Goal: Task Accomplishment & Management: Book appointment/travel/reservation

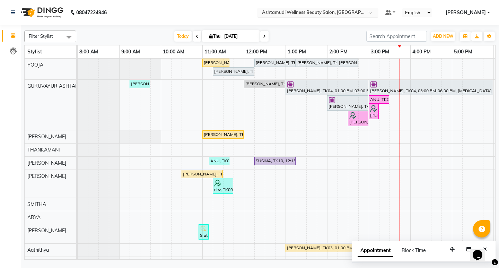
click at [361, 15] on input "text" at bounding box center [311, 13] width 101 height 7
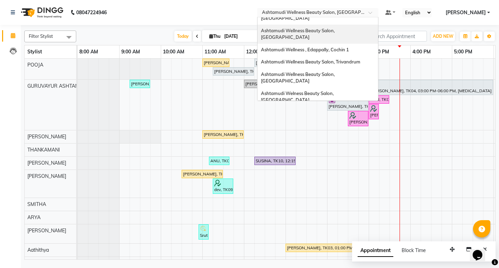
scroll to position [69, 0]
click at [374, 125] on div "Ashtamudi Wellness Beauty Salon, Cochin" at bounding box center [318, 134] width 121 height 19
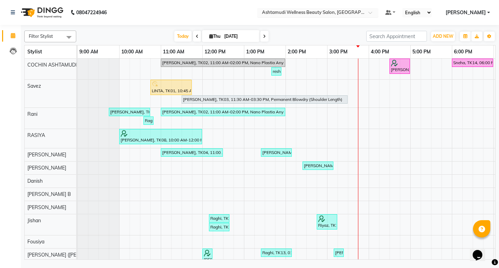
click at [377, 13] on span at bounding box center [373, 14] width 9 height 7
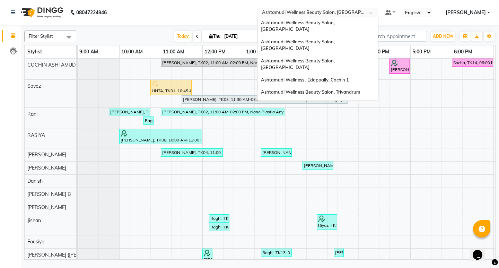
click at [335, 121] on span "Ashtamudi Welness Beauty Salon, Chinnakkada" at bounding box center [298, 127] width 74 height 12
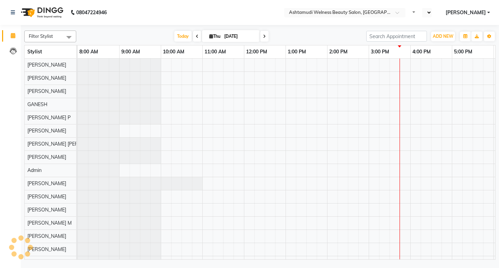
select select "en"
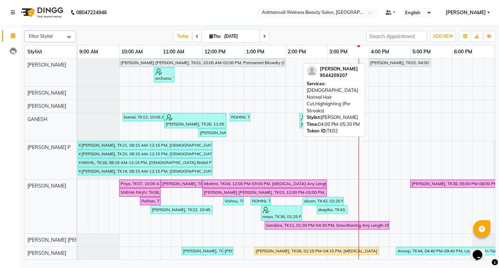
click at [398, 64] on div "Melvy Morrison, TK02, 04:00 PM-05:30 PM, Gents Normal Hair Cut,Highlighting (Pe…" at bounding box center [400, 63] width 61 height 6
select select "7"
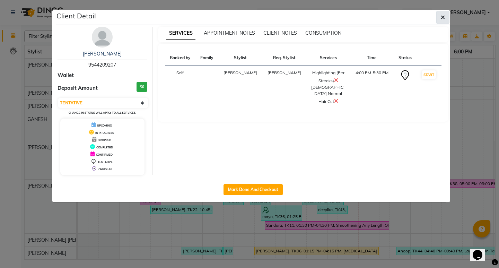
click at [442, 16] on icon "button" at bounding box center [443, 18] width 4 height 6
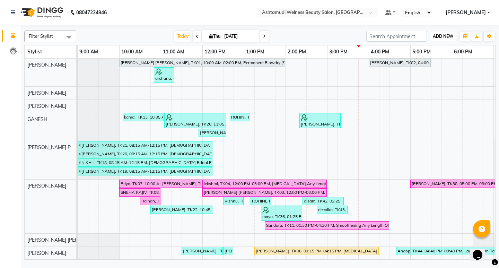
click at [455, 35] on button "ADD NEW Toggle Dropdown" at bounding box center [443, 37] width 24 height 10
click at [411, 34] on input "search" at bounding box center [397, 36] width 61 height 11
paste input "919544209207"
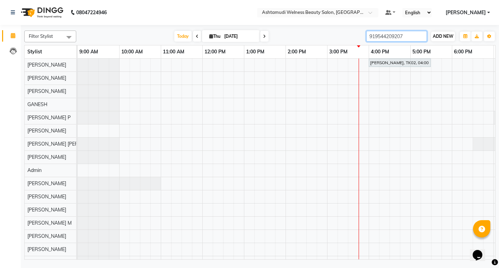
type input "919544209207"
click at [440, 35] on span "ADD NEW" at bounding box center [443, 36] width 20 height 5
click at [437, 52] on button "Add Appointment" at bounding box center [427, 49] width 55 height 9
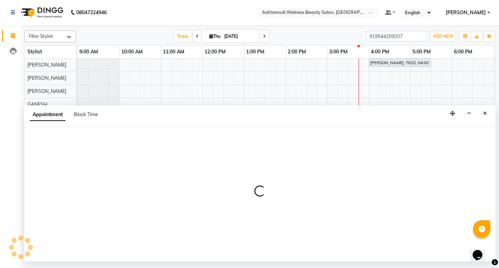
select select "600"
select select "tentative"
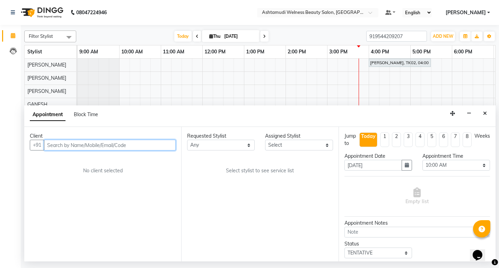
click at [105, 147] on input "text" at bounding box center [110, 145] width 132 height 11
paste input "919544209207"
click at [52, 145] on input "919544209207" at bounding box center [95, 145] width 103 height 11
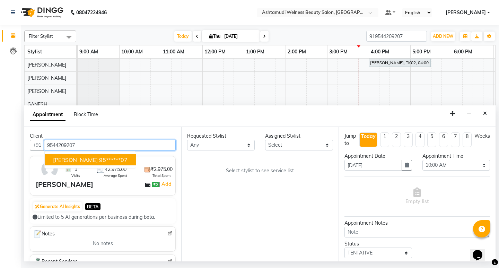
click at [70, 164] on button "Melvy Morrison 95******07" at bounding box center [90, 159] width 91 height 11
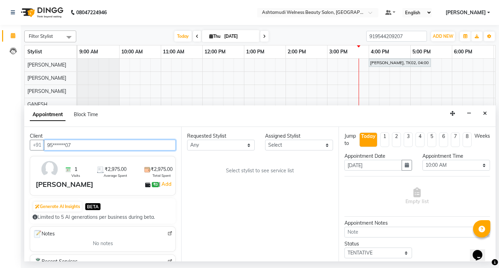
type input "95******07"
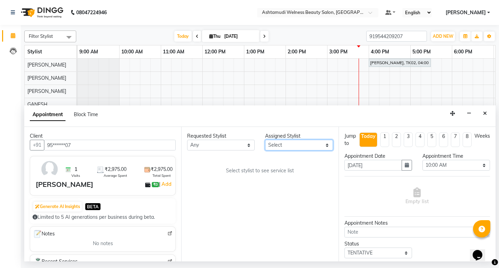
click at [317, 145] on select "Select ADITHYA TAMANG Admin ALTHAF Anitha ATHIRA SANAL BETZA M BINU DEVIKA GANE…" at bounding box center [299, 145] width 68 height 11
select select "25976"
click at [265, 140] on select "Select ADITHYA TAMANG Admin ALTHAF Anitha ATHIRA SANAL BETZA M BINU DEVIKA GANE…" at bounding box center [299, 145] width 68 height 11
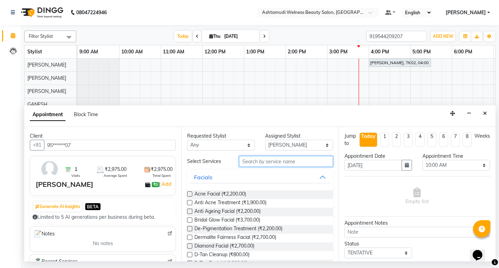
click at [253, 161] on input "text" at bounding box center [286, 161] width 94 height 11
click at [283, 164] on input "text" at bounding box center [286, 161] width 94 height 11
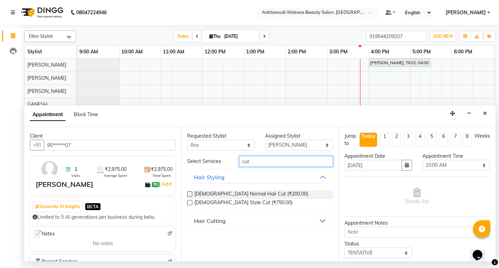
type input "cut"
click at [225, 224] on div "Hair Cutting" at bounding box center [210, 221] width 32 height 8
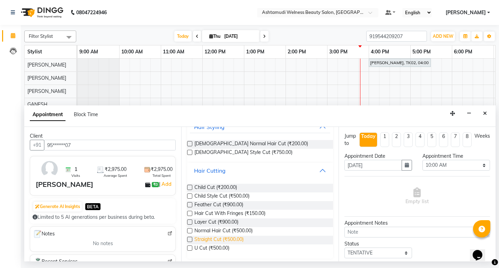
scroll to position [53, 0]
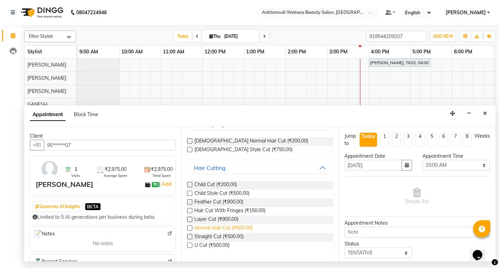
click at [231, 227] on span "Normal Hair Cut (₹500.00)" at bounding box center [224, 228] width 58 height 9
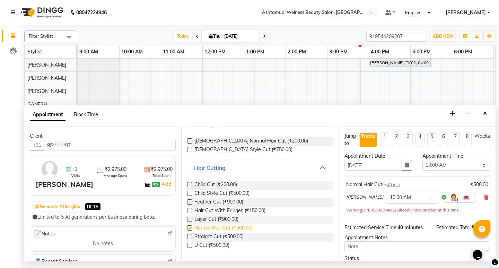
checkbox input "false"
click at [466, 165] on select "Select 10:00 AM 10:15 AM 10:30 AM 10:45 AM 11:00 AM 11:15 AM 11:30 AM 11:45 AM …" at bounding box center [457, 165] width 68 height 11
select select "990"
click at [423, 160] on select "Select 10:00 AM 10:15 AM 10:30 AM 10:45 AM 11:00 AM 11:15 AM 11:30 AM 11:45 AM …" at bounding box center [457, 165] width 68 height 11
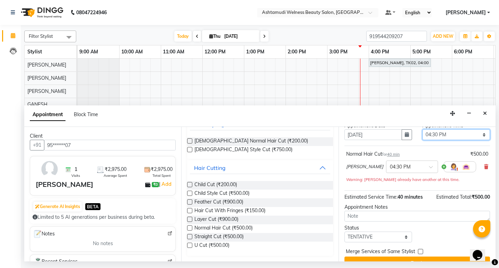
scroll to position [45, 0]
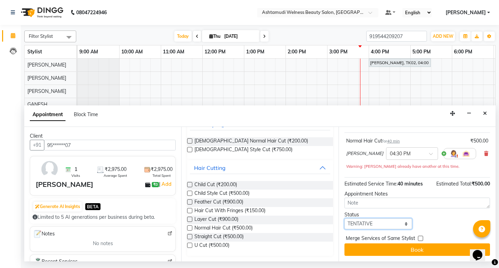
click at [370, 227] on select "Select TENTATIVE CONFIRM CHECK-IN UPCOMING" at bounding box center [379, 223] width 68 height 11
select select "confirm booking"
click at [345, 218] on select "Select TENTATIVE CONFIRM CHECK-IN UPCOMING" at bounding box center [379, 223] width 68 height 11
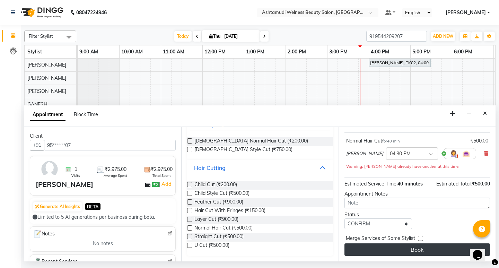
click at [426, 252] on button "Book" at bounding box center [418, 249] width 146 height 12
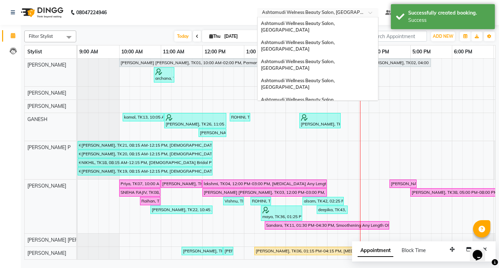
click at [379, 10] on div at bounding box center [317, 13] width 121 height 7
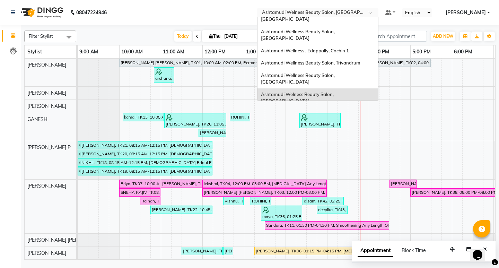
scroll to position [29, 0]
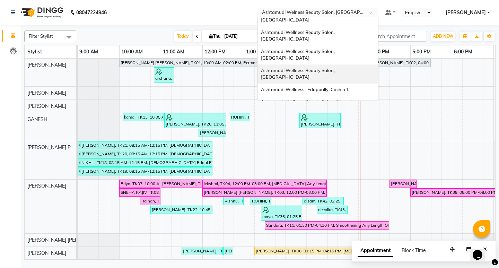
click at [336, 68] on span "Ashtamudi Wellness Beauty Salon, [GEOGRAPHIC_DATA]" at bounding box center [298, 74] width 75 height 12
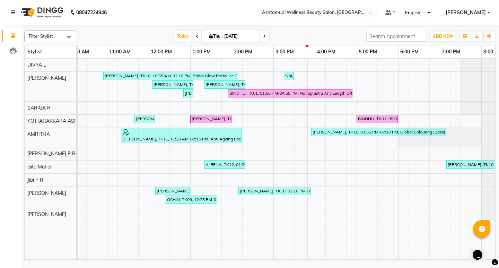
scroll to position [0, 123]
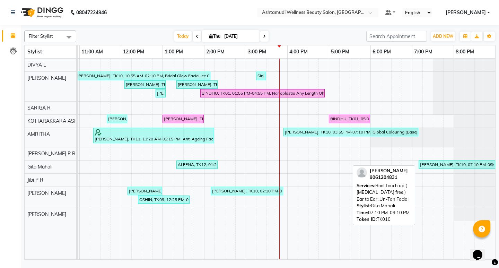
click at [438, 167] on div "[PERSON_NAME], TK10, 07:10 PM-09:10 PM, Root touch up ( [MEDICAL_DATA] free ) E…" at bounding box center [456, 165] width 73 height 6
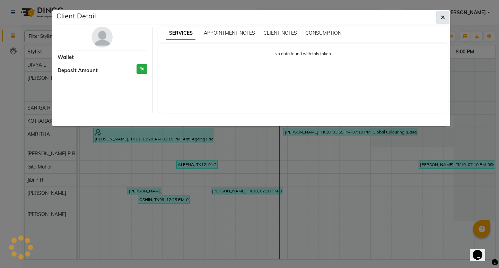
select select "3"
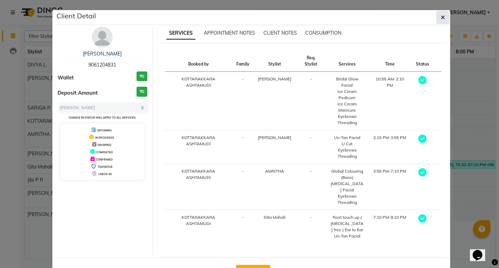
click at [443, 14] on button "button" at bounding box center [443, 17] width 13 height 13
